Goal: Information Seeking & Learning: Learn about a topic

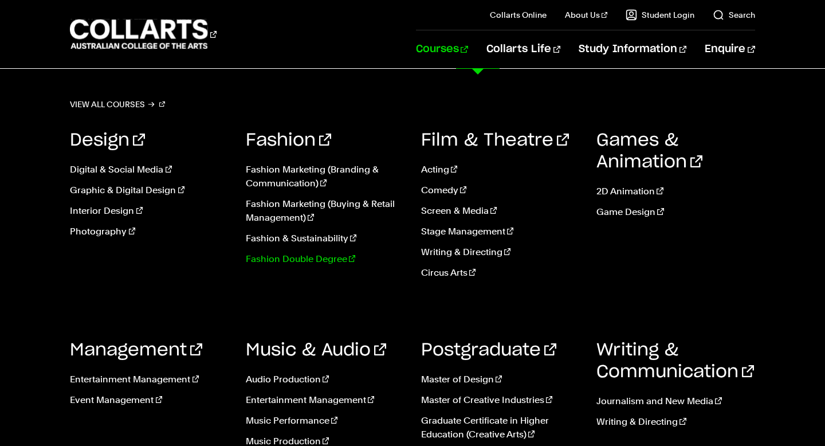
click at [286, 258] on link "Fashion Double Degree" at bounding box center [325, 259] width 158 height 14
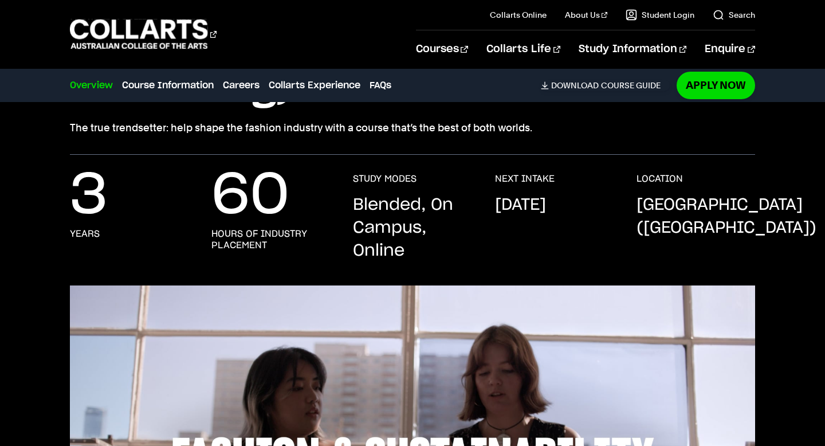
scroll to position [275, 0]
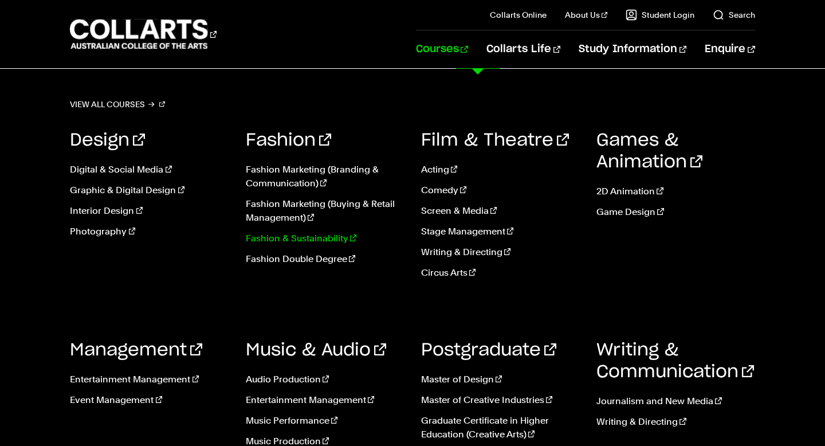
click at [312, 238] on link "Fashion & Sustainability" at bounding box center [325, 239] width 158 height 14
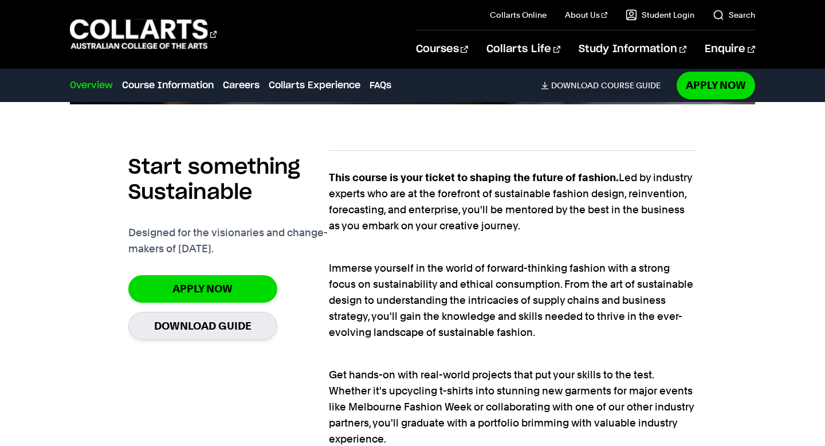
scroll to position [754, 0]
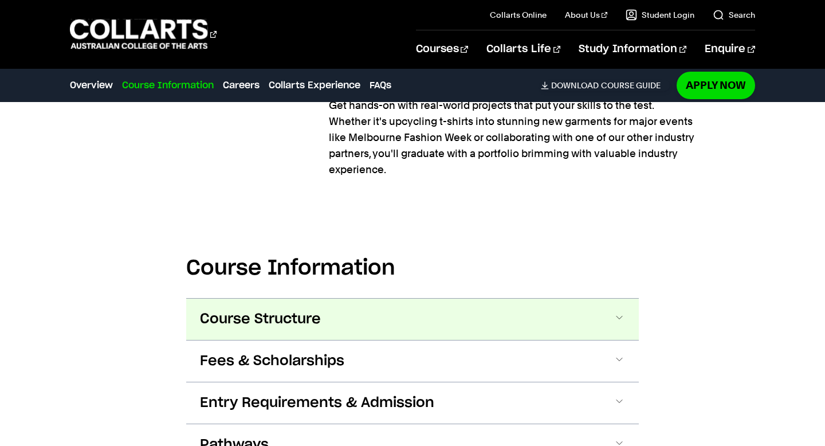
click at [232, 317] on span "Course Structure" at bounding box center [260, 319] width 121 height 18
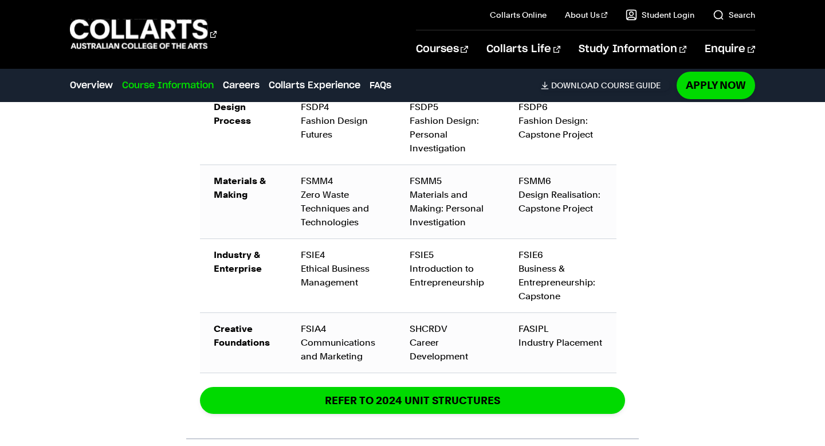
scroll to position [1765, 0]
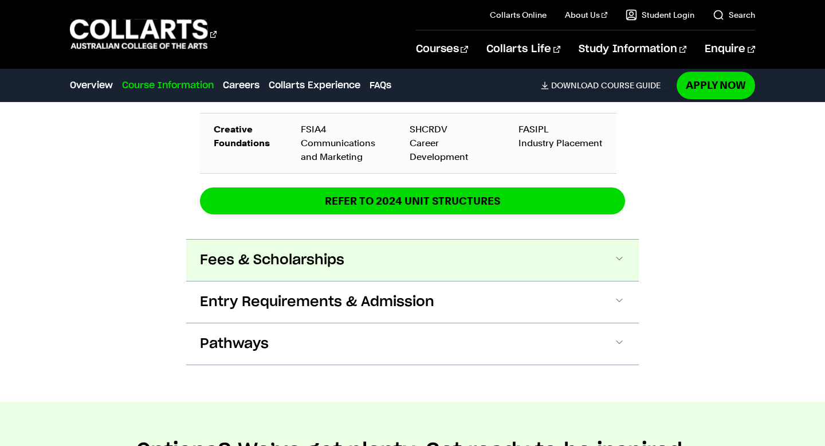
click at [276, 257] on span "Fees & Scholarships" at bounding box center [272, 260] width 144 height 18
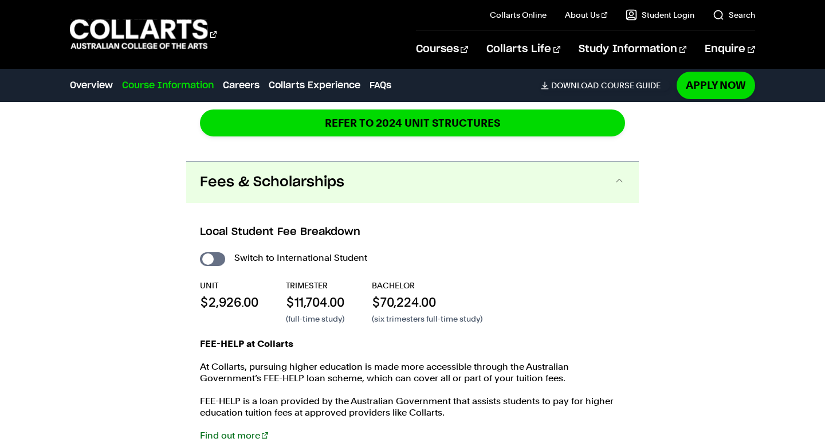
scroll to position [2039, 0]
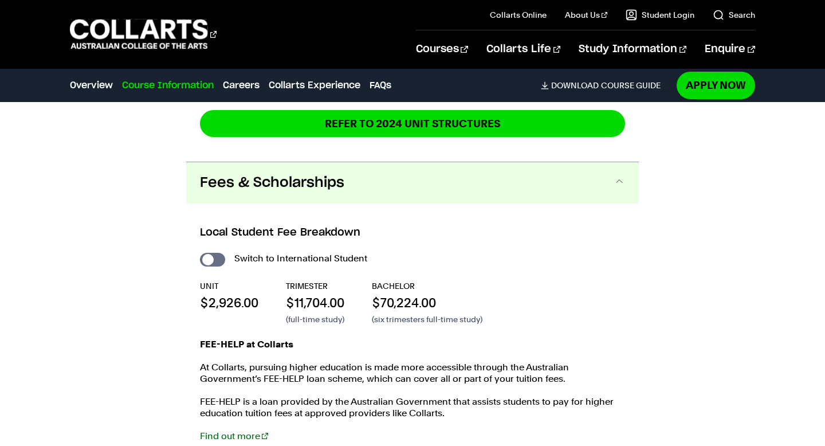
click at [273, 179] on span "Fees & Scholarships" at bounding box center [272, 183] width 144 height 18
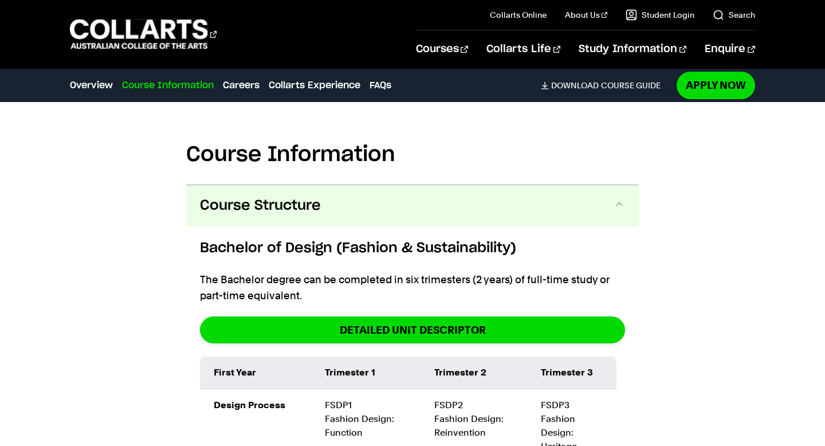
scroll to position [1144, 0]
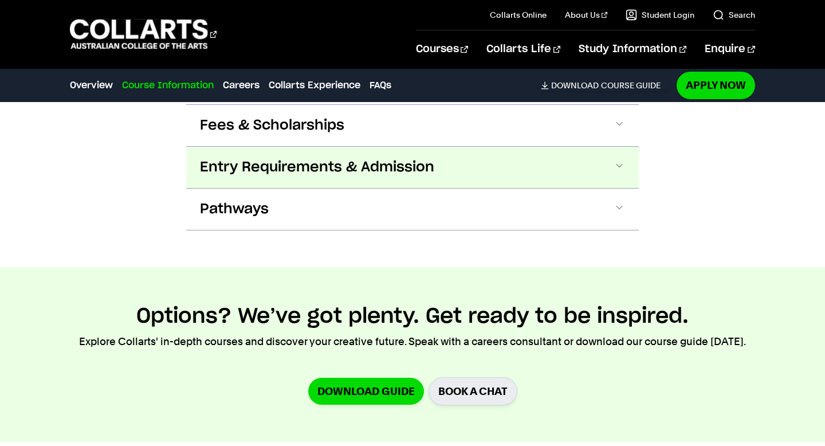
click at [273, 169] on span "Entry Requirements & Admission" at bounding box center [317, 167] width 234 height 18
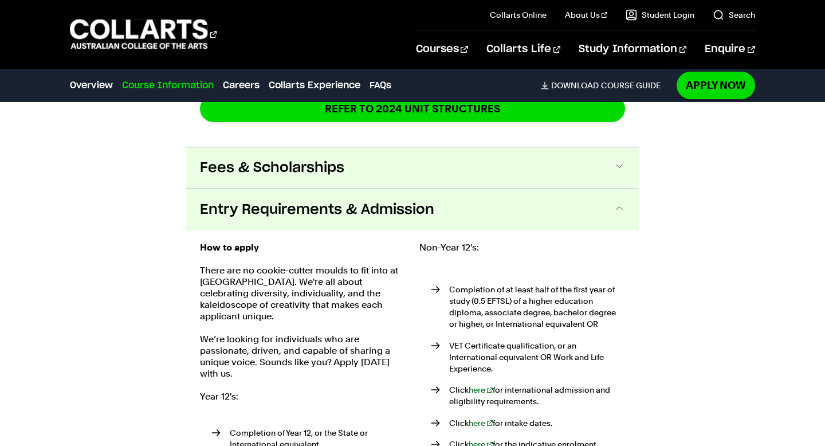
scroll to position [2055, 0]
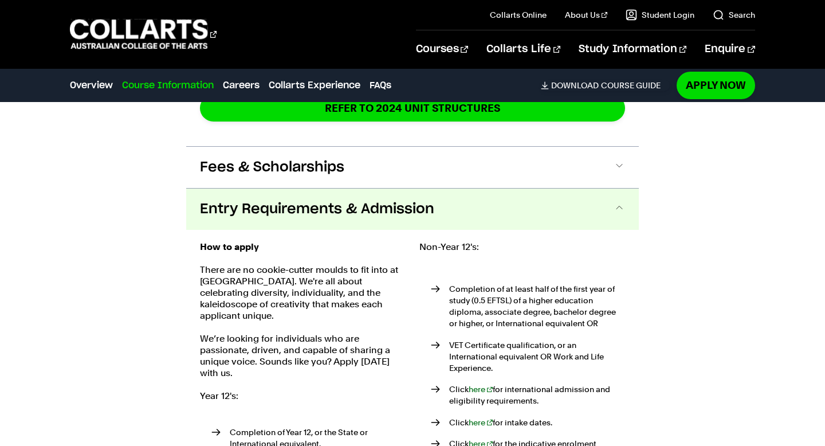
click at [278, 191] on button "Entry Requirements & Admission" at bounding box center [412, 209] width 453 height 41
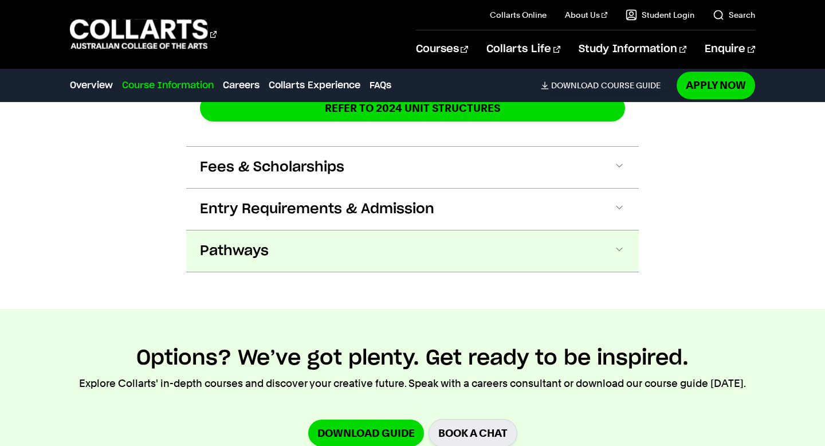
click at [261, 246] on span "Pathways" at bounding box center [234, 251] width 69 height 18
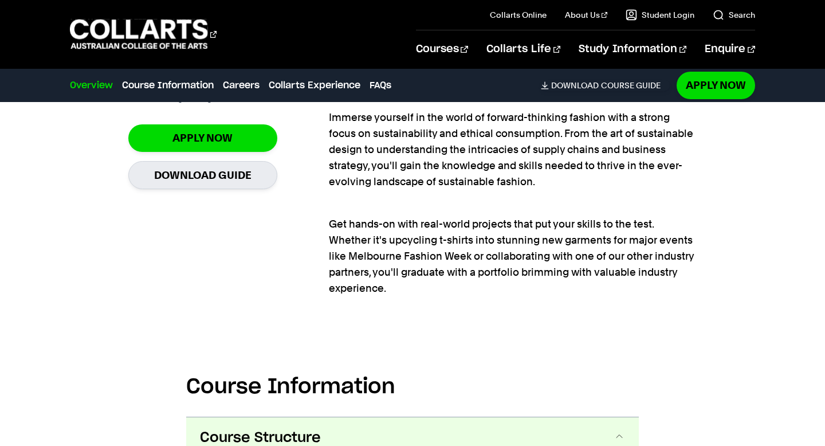
scroll to position [943, 0]
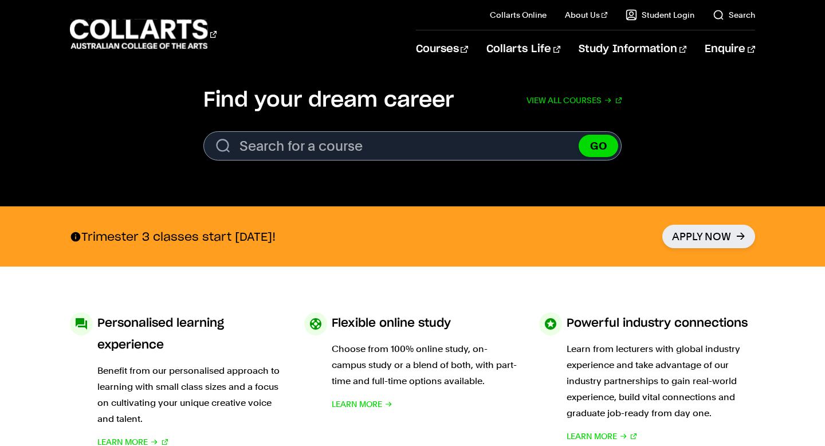
scroll to position [148, 0]
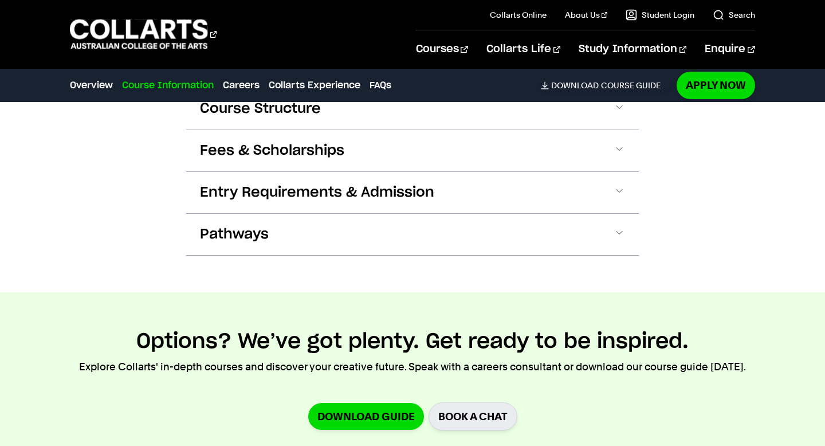
scroll to position [1220, 0]
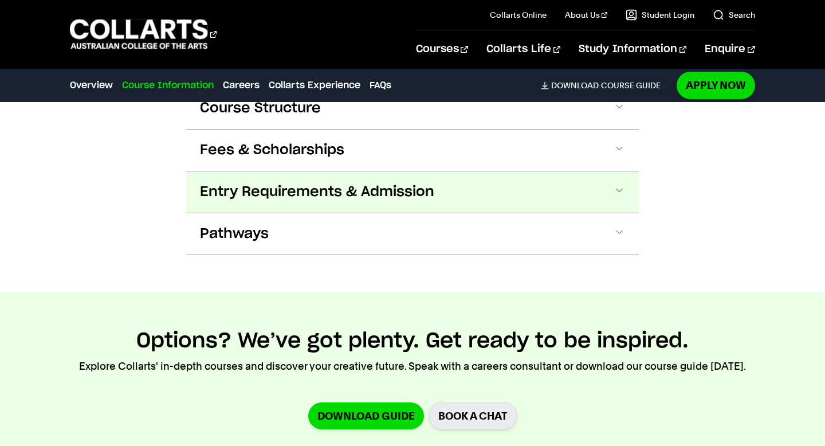
click at [391, 195] on span "Entry Requirements & Admission" at bounding box center [317, 192] width 234 height 18
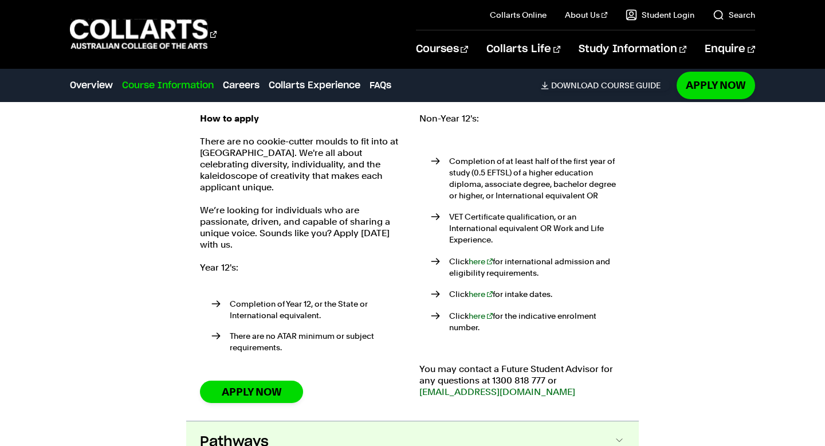
scroll to position [1332, 0]
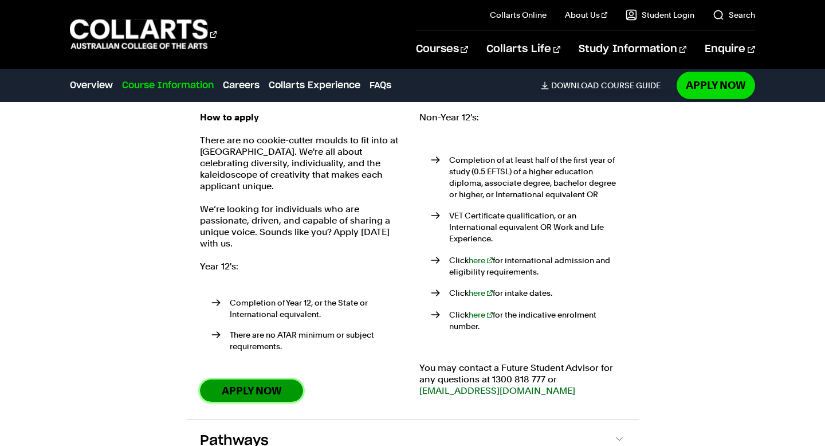
click at [261, 384] on link "Apply Now" at bounding box center [251, 390] width 103 height 22
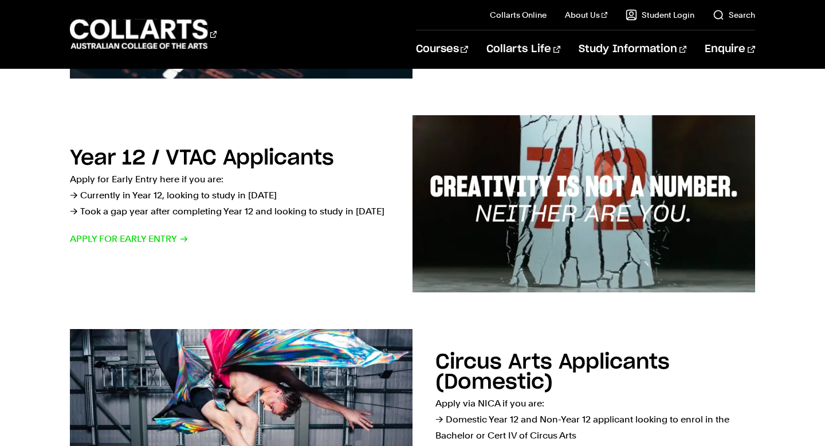
scroll to position [397, 0]
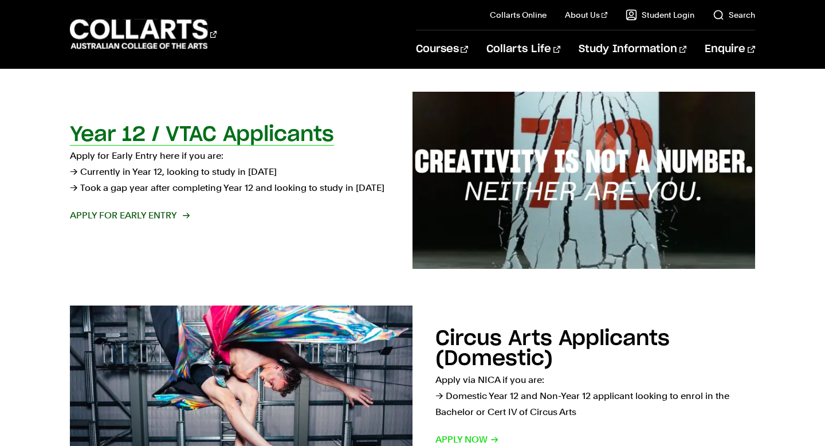
click at [154, 217] on span "Apply for Early Entry" at bounding box center [129, 216] width 119 height 16
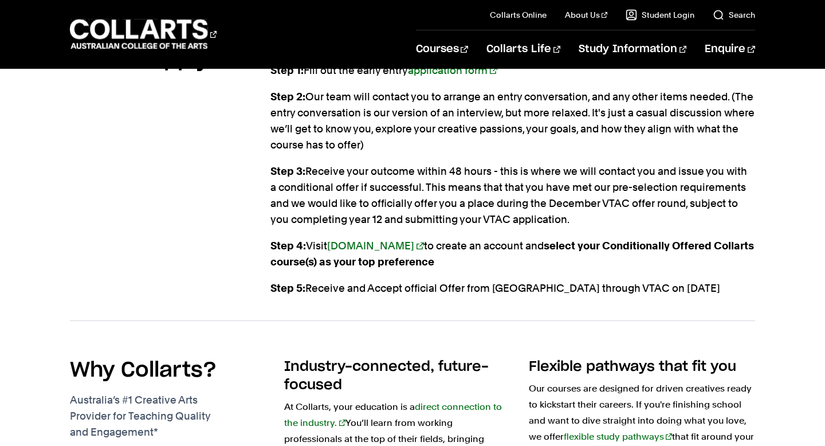
scroll to position [1214, 0]
